Goal: Task Accomplishment & Management: Use online tool/utility

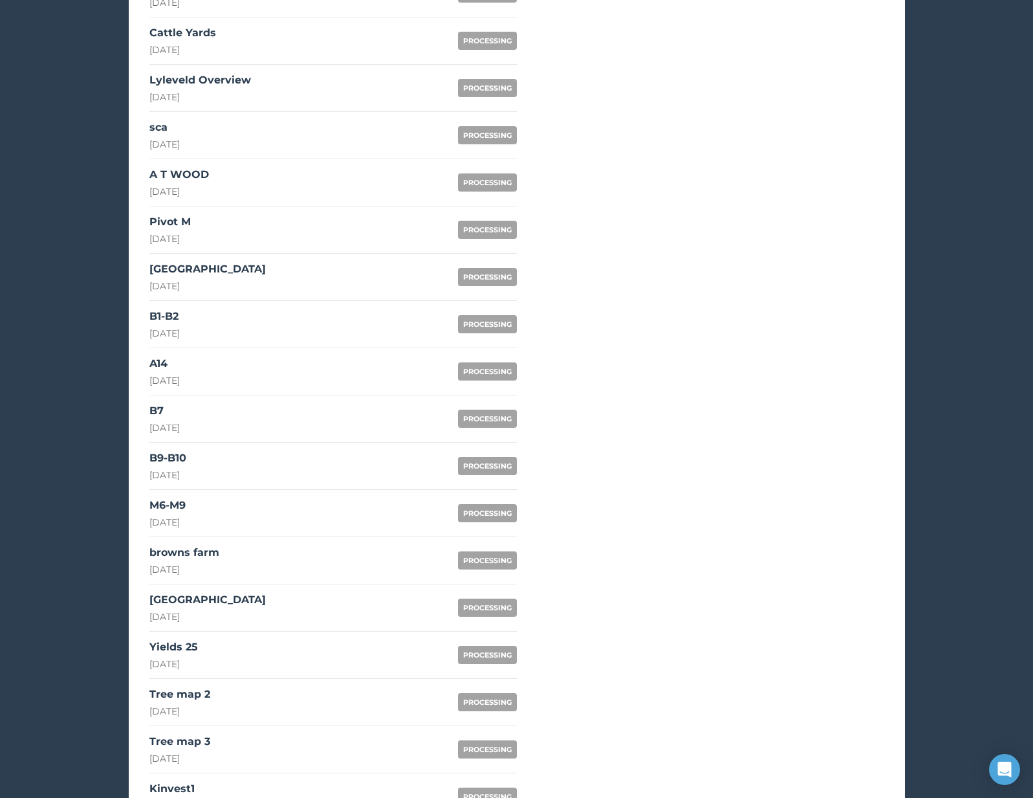
scroll to position [651, 0]
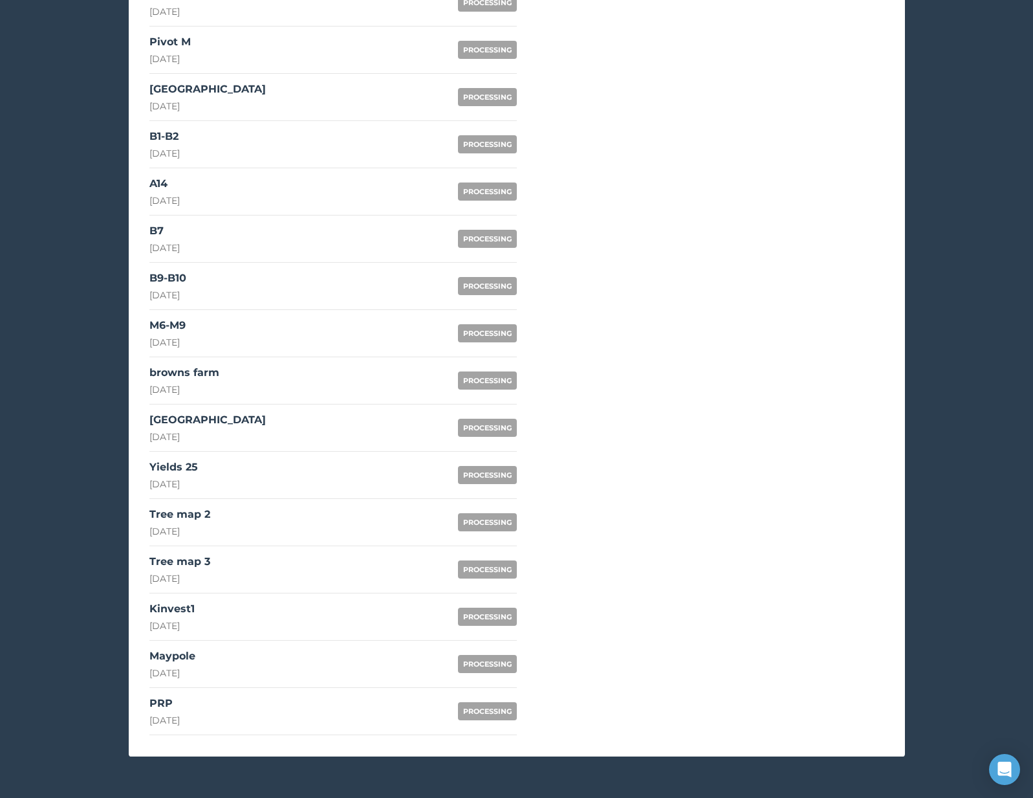
click at [318, 710] on link "PRP [DATE] PROCESSING" at bounding box center [332, 711] width 367 height 47
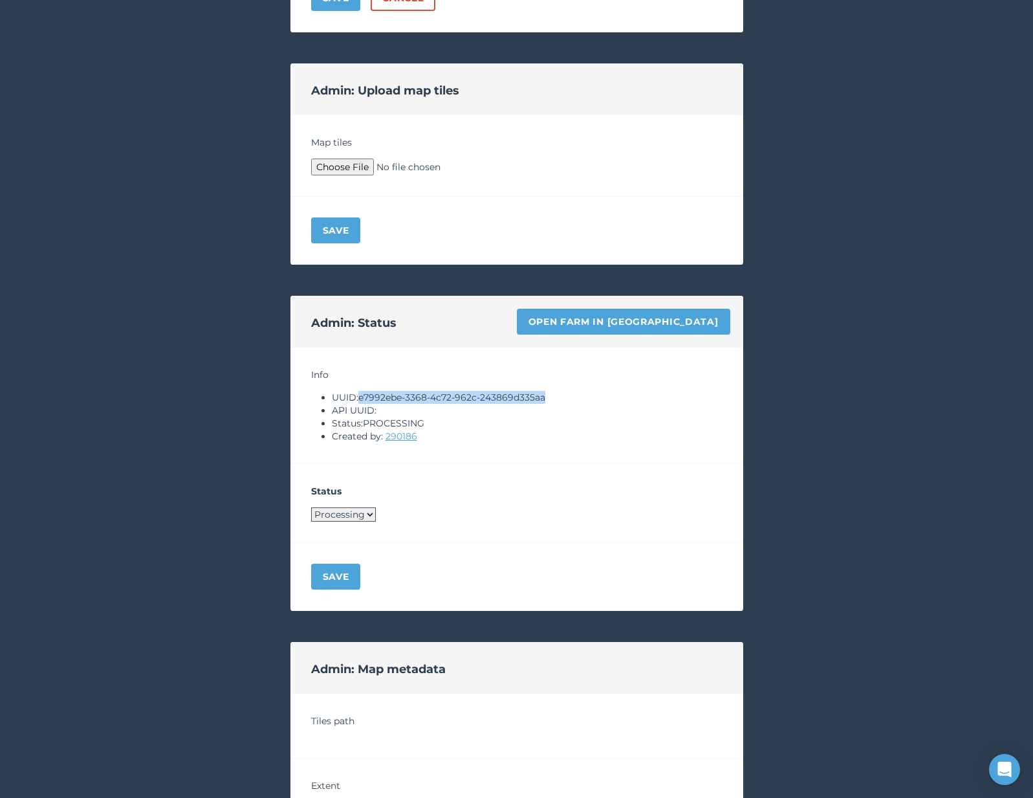
drag, startPoint x: 362, startPoint y: 400, endPoint x: 575, endPoint y: 398, distance: 212.8
click at [575, 398] on li "UUID: e7992ebe-3368-4c72-962c-243869d335aa" at bounding box center [527, 397] width 391 height 13
copy li "e7992ebe-3368-4c72-962c-243869d335aa"
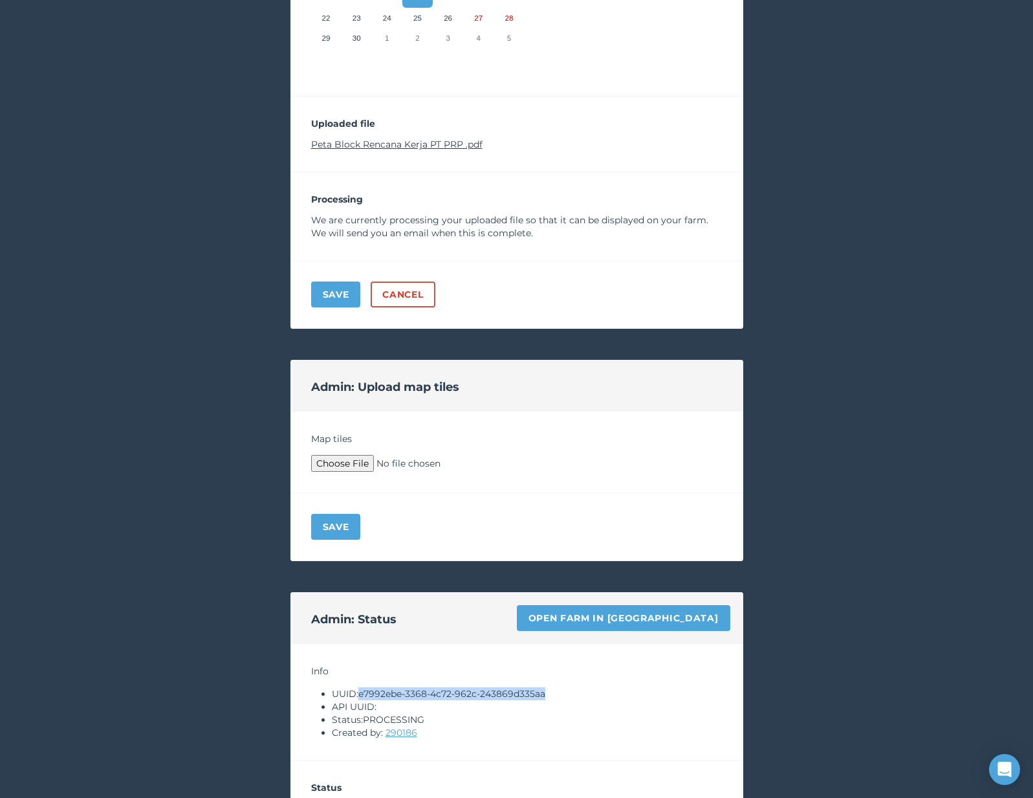
scroll to position [4, 0]
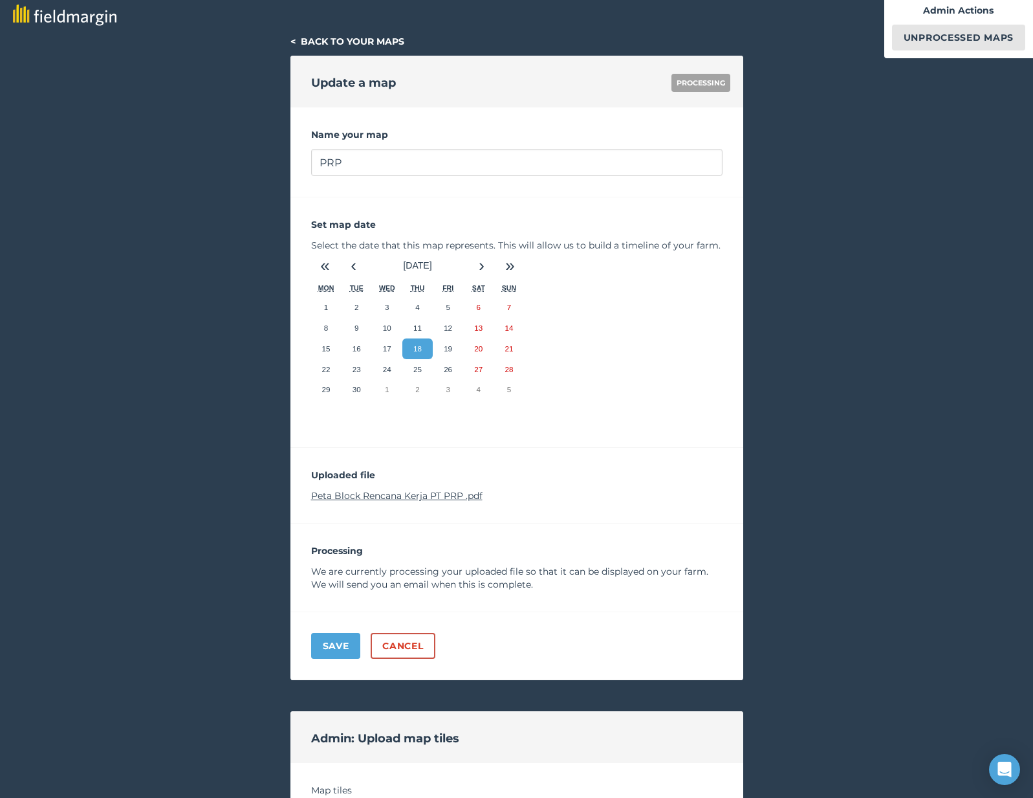
click at [391, 505] on div "Uploaded file Peta Block Rencana Kerja PT PRP .pdf" at bounding box center [516, 486] width 453 height 76
click at [391, 498] on link "Peta Block Rencana Kerja PT PRP .pdf" at bounding box center [396, 496] width 171 height 12
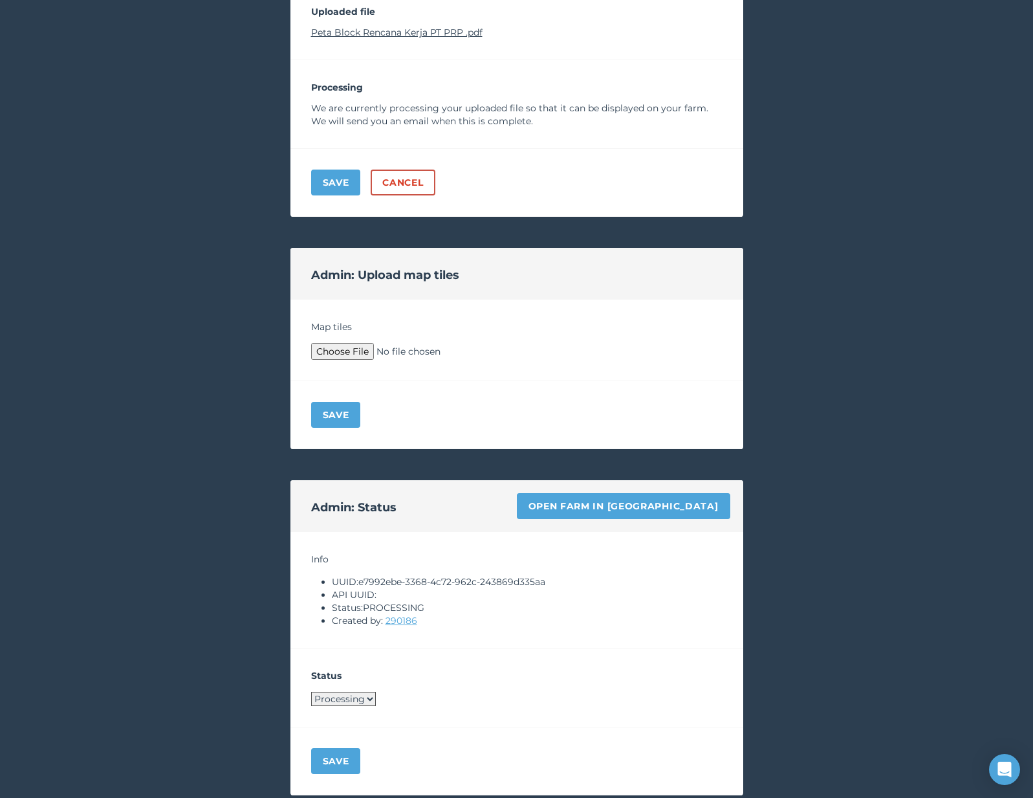
scroll to position [527, 0]
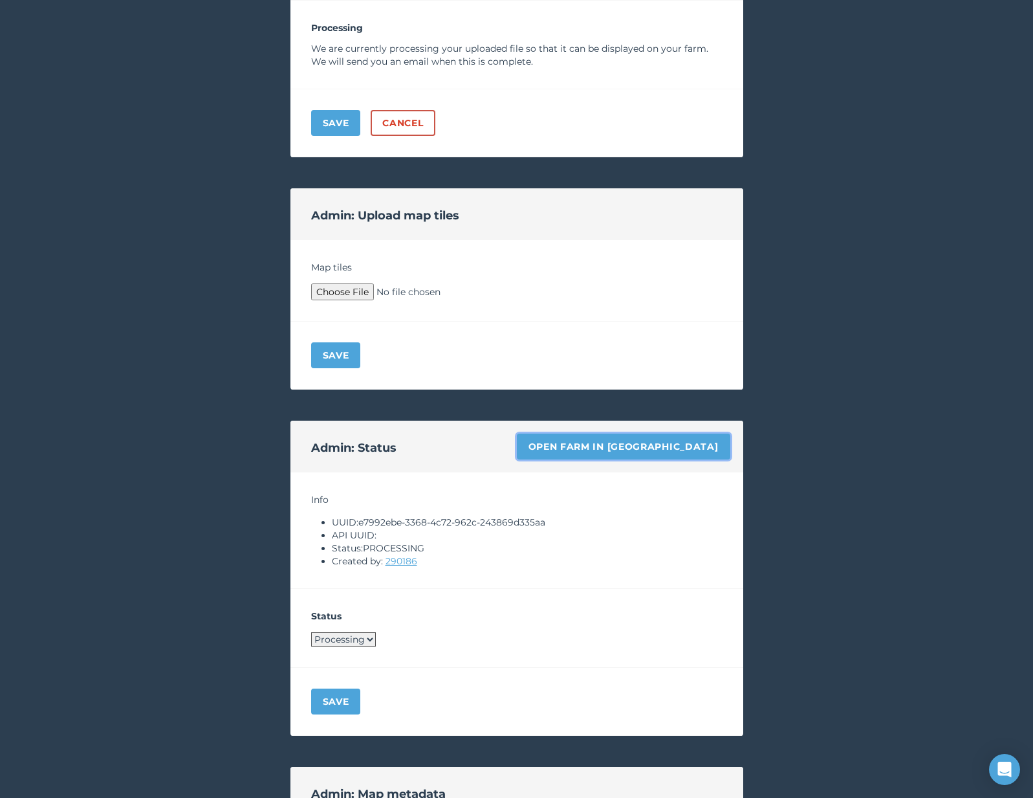
click at [673, 448] on link "Open farm in [GEOGRAPHIC_DATA]" at bounding box center [623, 446] width 213 height 26
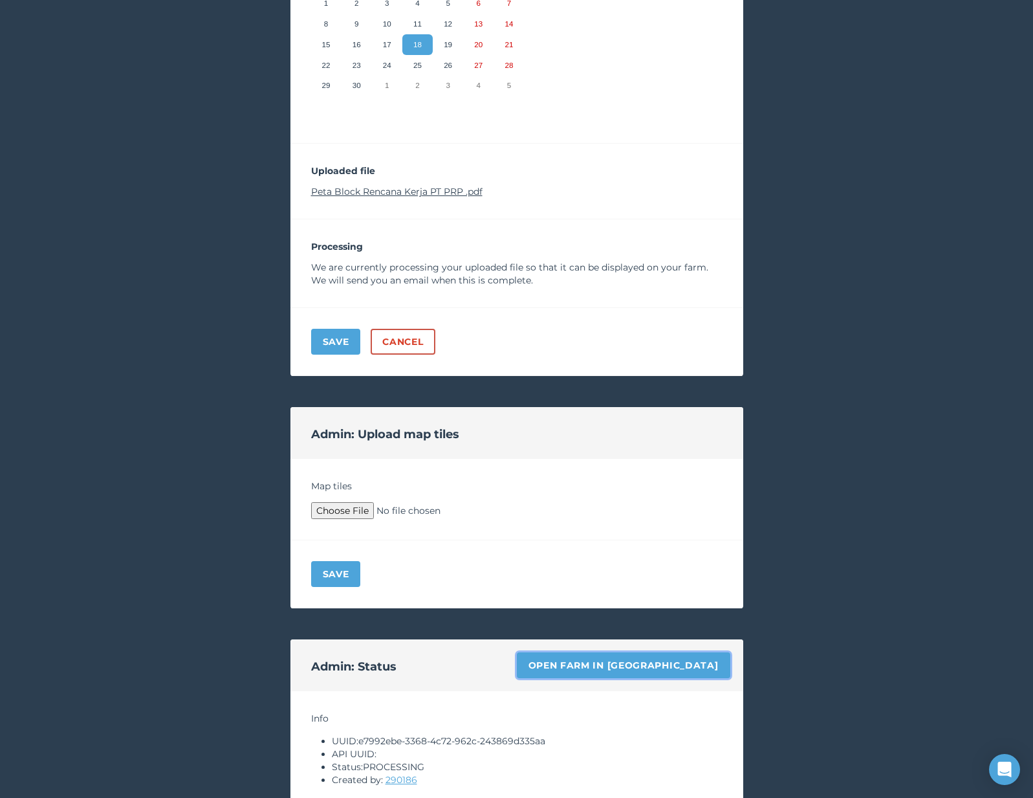
scroll to position [237, 0]
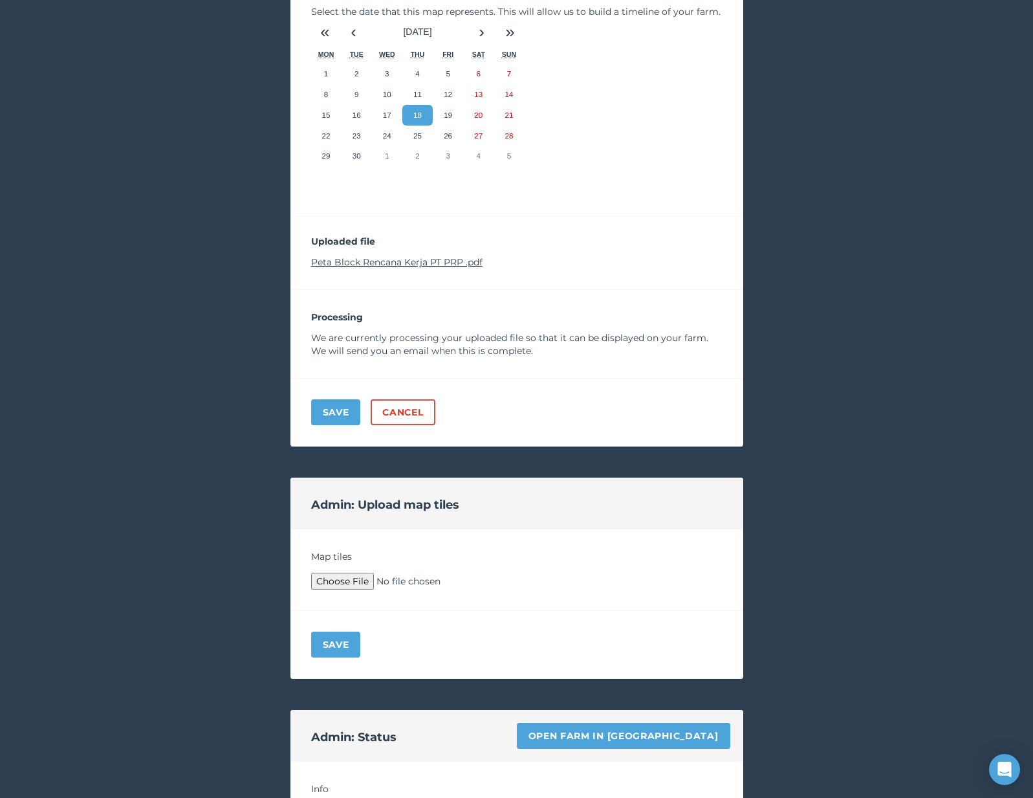
type input "C:\fakepath\Archive.zip"
click at [340, 645] on button "Save" at bounding box center [336, 644] width 50 height 26
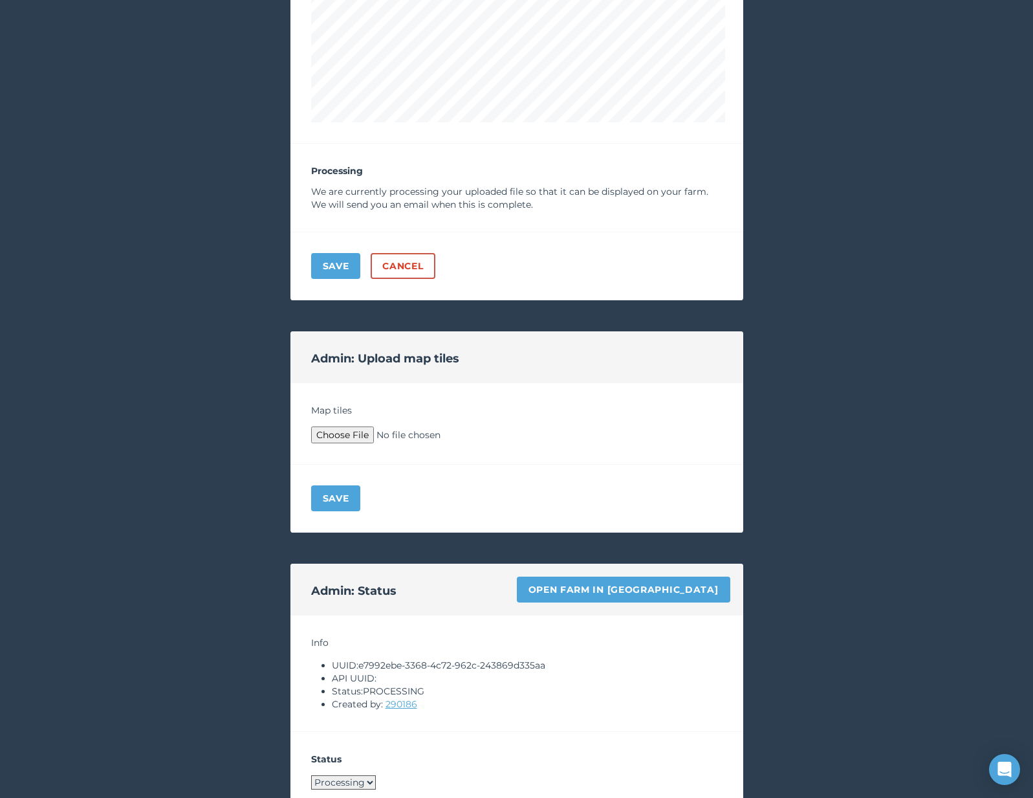
scroll to position [846, 0]
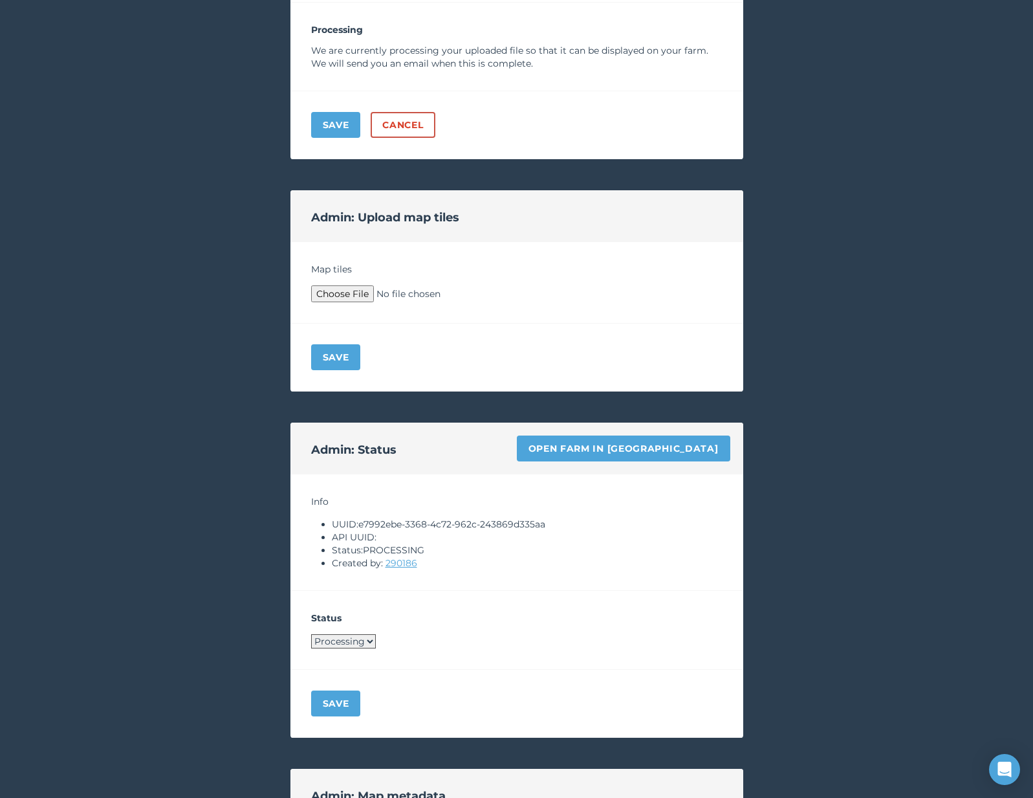
click at [343, 637] on select "Processing Live Archived" at bounding box center [343, 641] width 65 height 14
select select "LIVE"
click at [340, 715] on button "Save" at bounding box center [336, 703] width 50 height 26
